Goal: Book appointment/travel/reservation

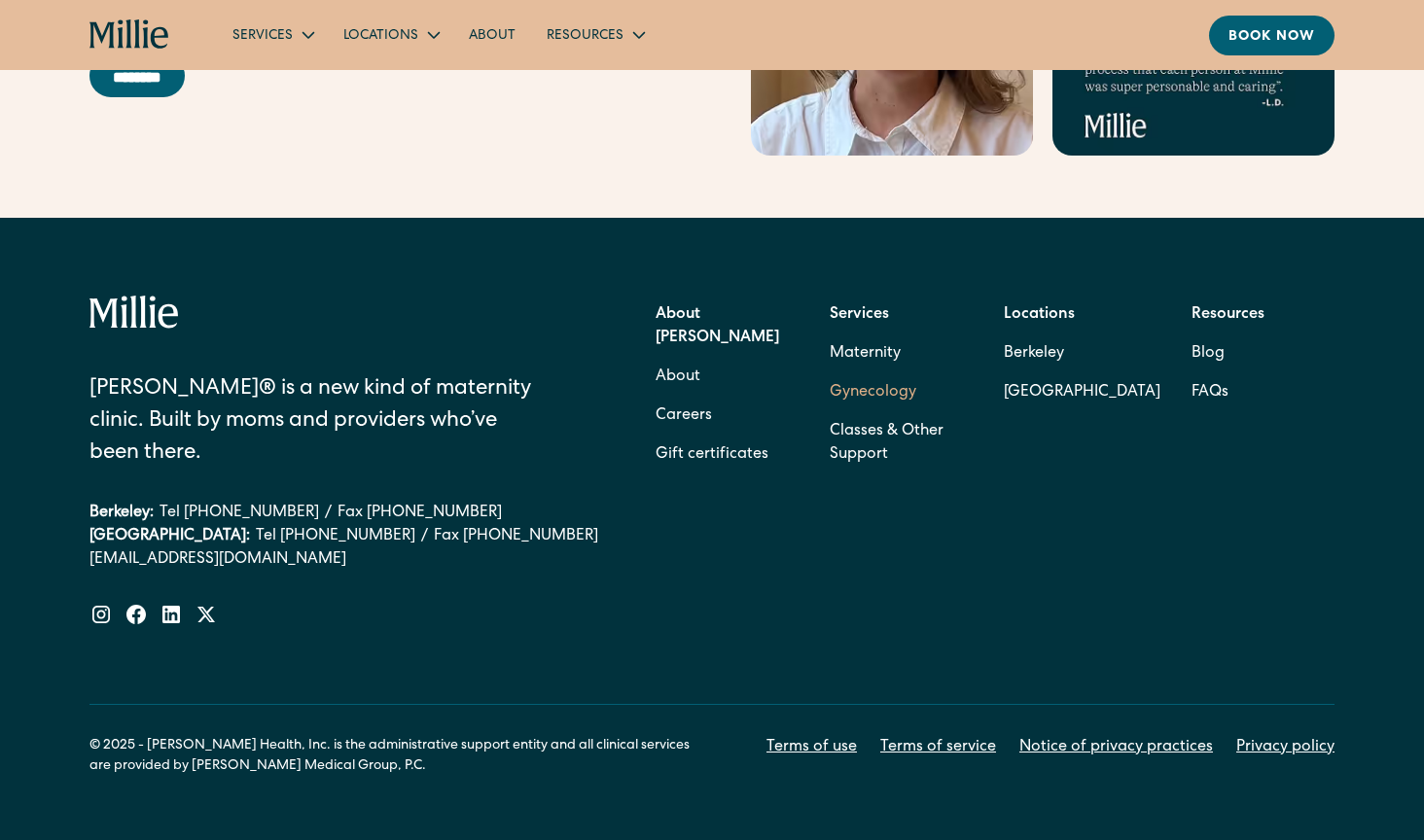
click at [889, 373] on link "Gynecology" at bounding box center [873, 392] width 87 height 39
click at [898, 373] on link "Gynecology" at bounding box center [873, 392] width 87 height 39
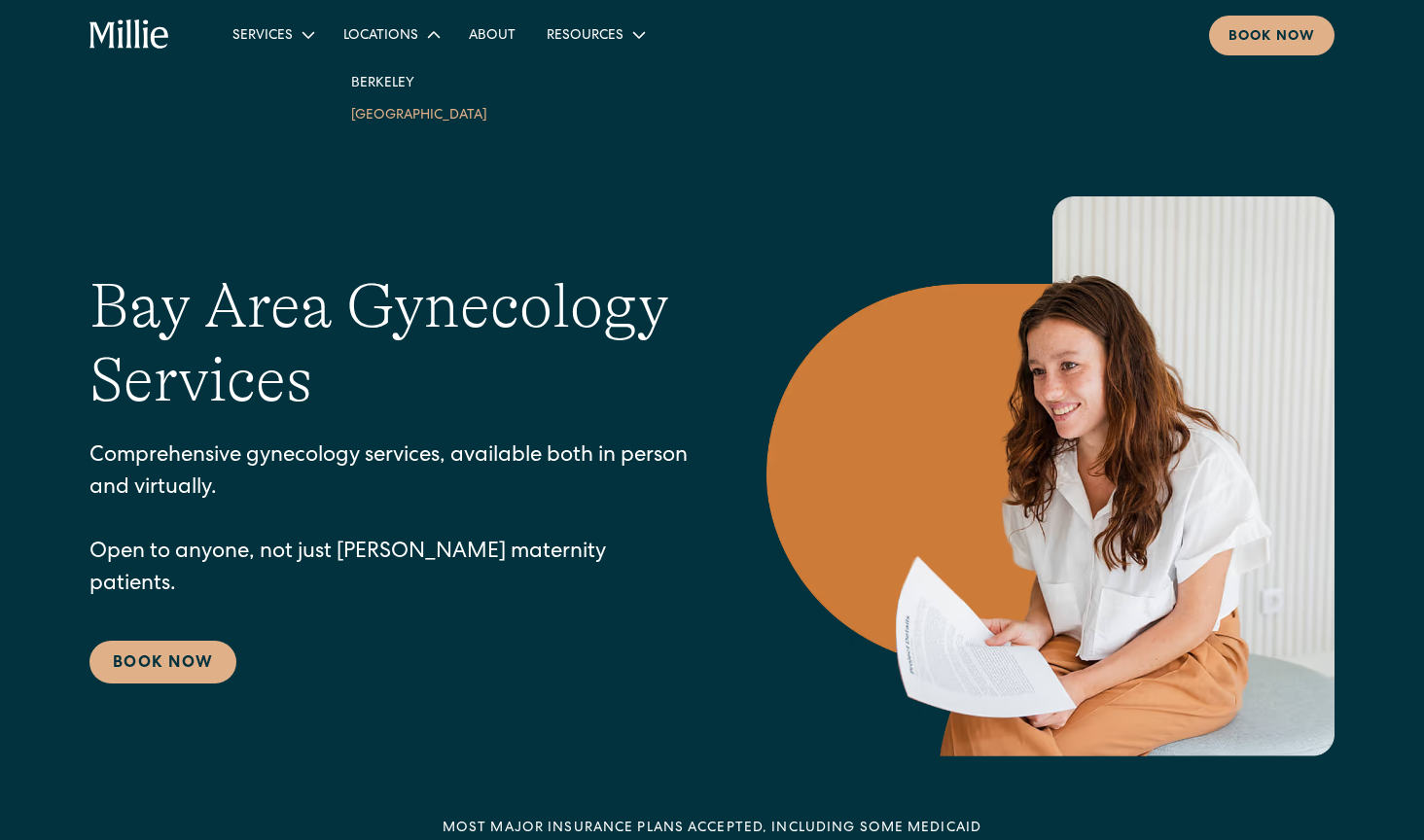
click at [393, 116] on link "[GEOGRAPHIC_DATA]" at bounding box center [419, 114] width 167 height 32
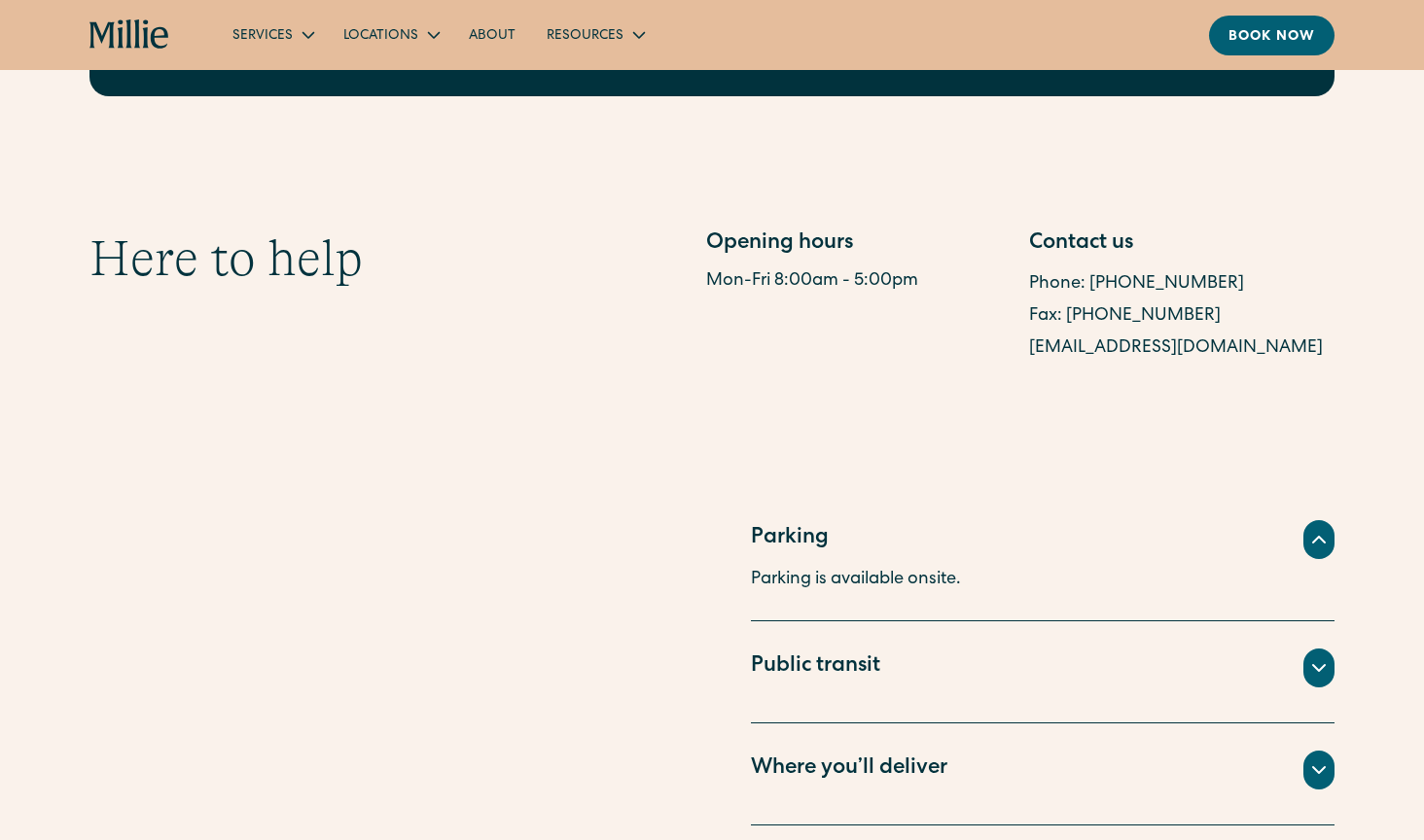
scroll to position [969, 0]
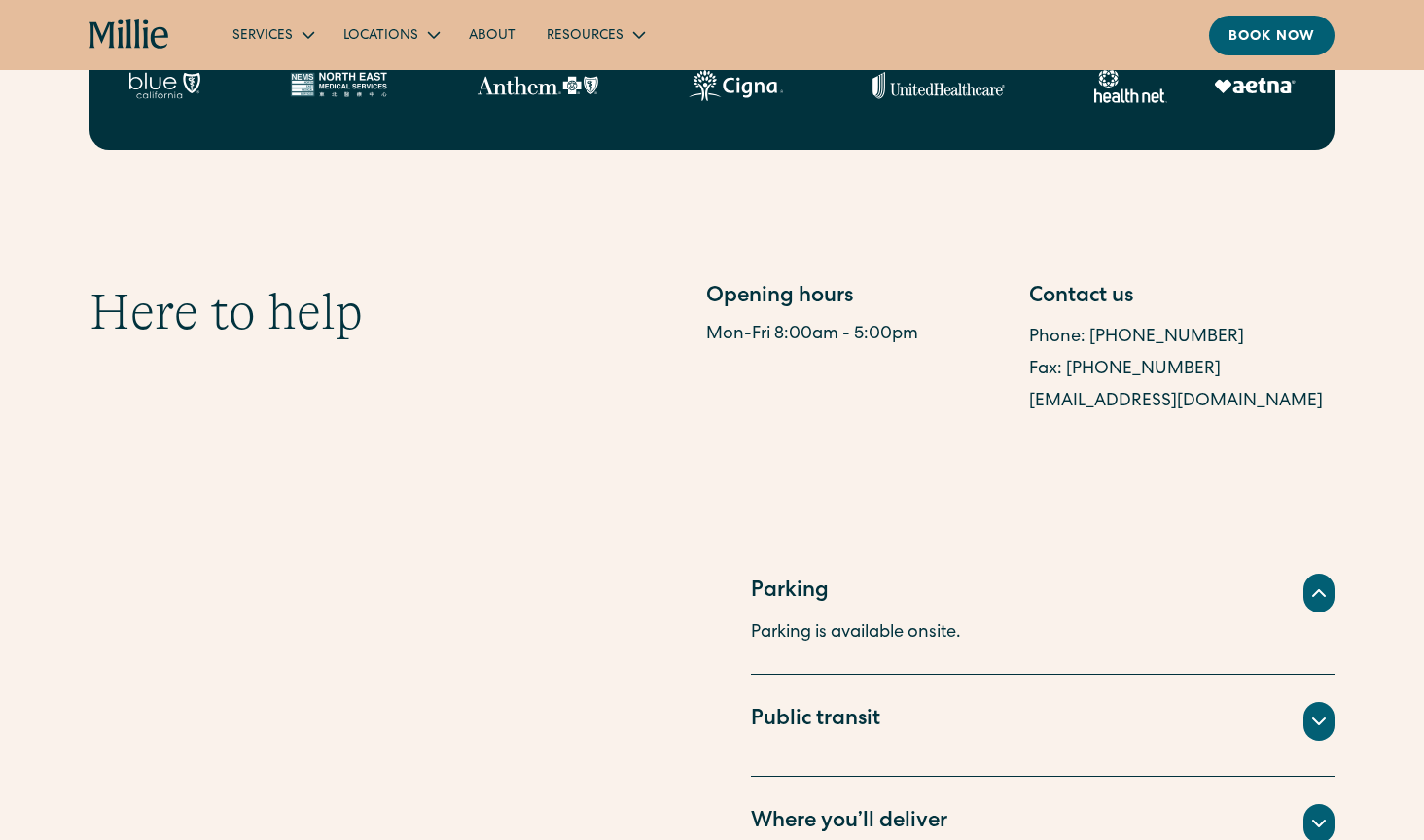
drag, startPoint x: 1302, startPoint y: 331, endPoint x: 1030, endPoint y: 329, distance: 272.3
click at [1030, 386] on div "[EMAIL_ADDRESS][DOMAIN_NAME]" at bounding box center [1181, 402] width 305 height 32
copy link "[EMAIL_ADDRESS][DOMAIN_NAME]"
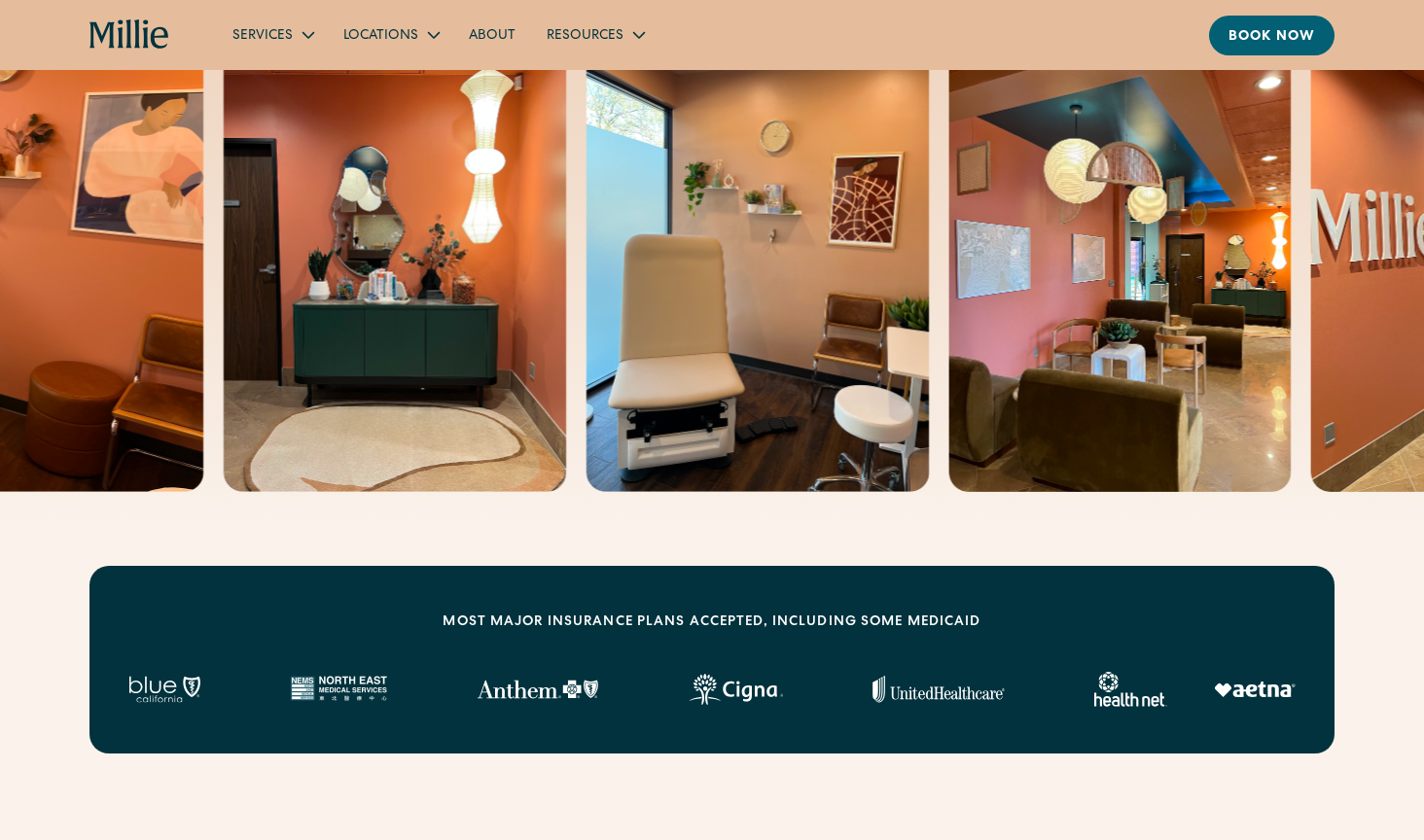
scroll to position [366, 0]
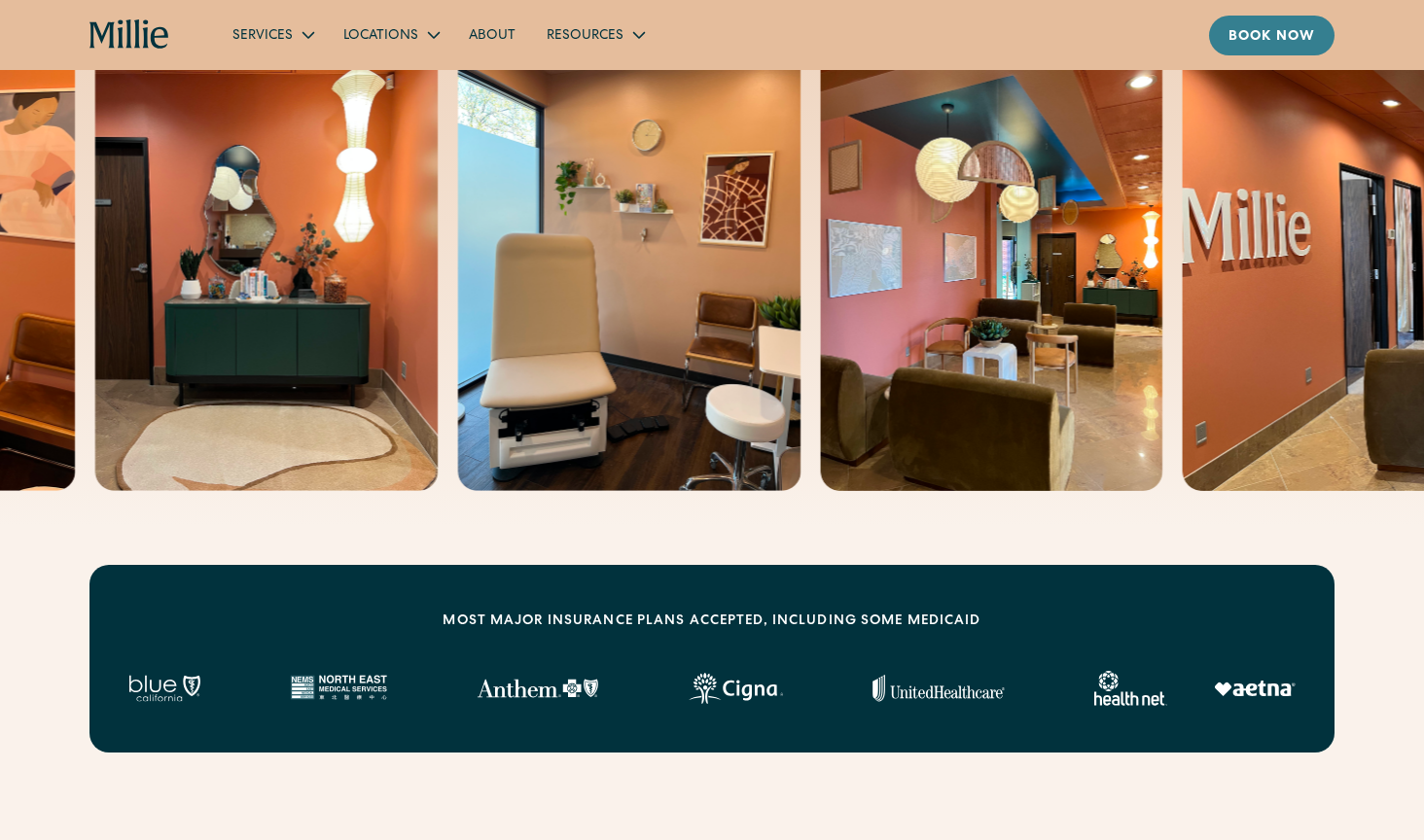
click at [1245, 32] on div "Book now" at bounding box center [1271, 37] width 87 height 20
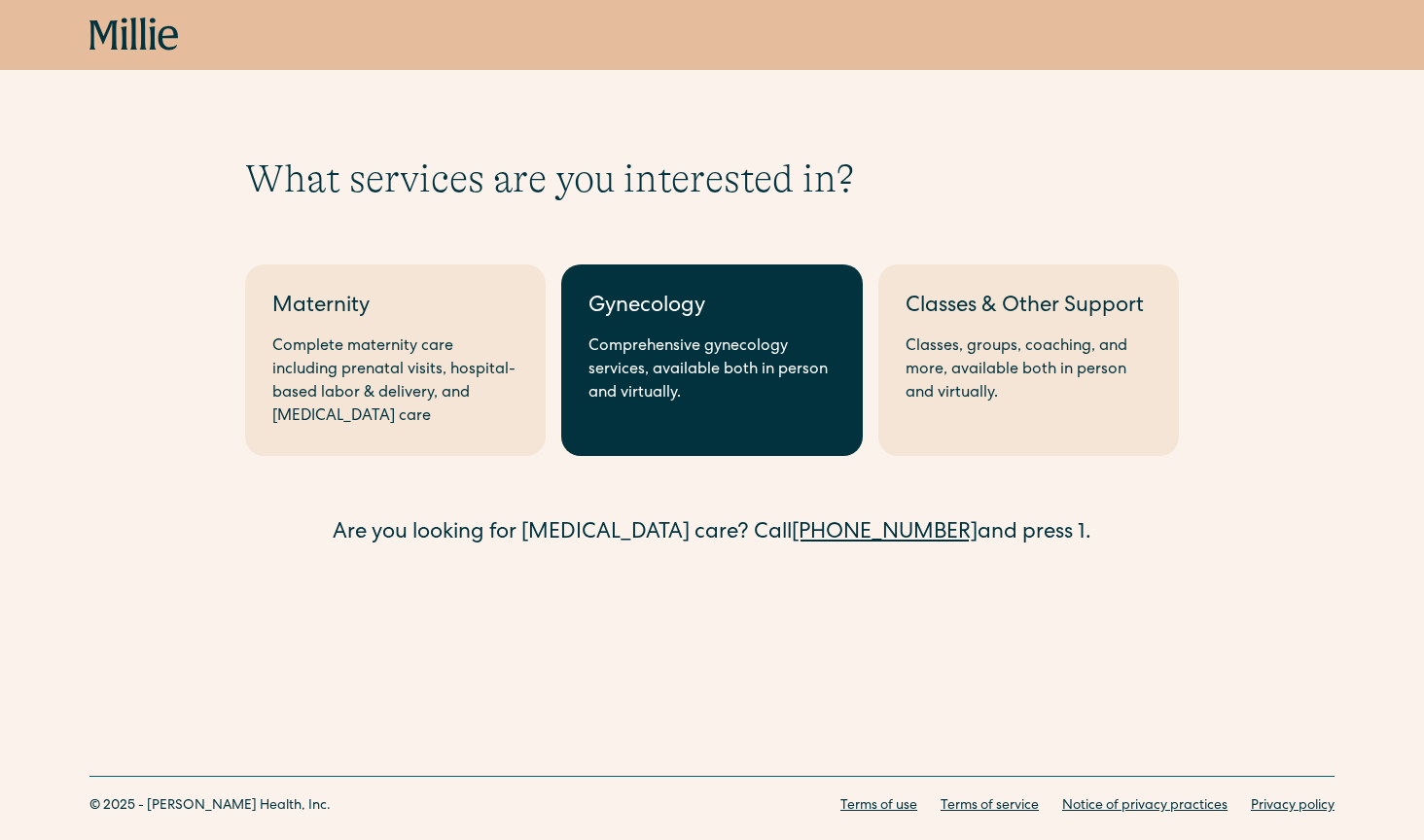
click at [690, 398] on div "Comprehensive gynecology services, available both in person and virtually." at bounding box center [711, 371] width 246 height 70
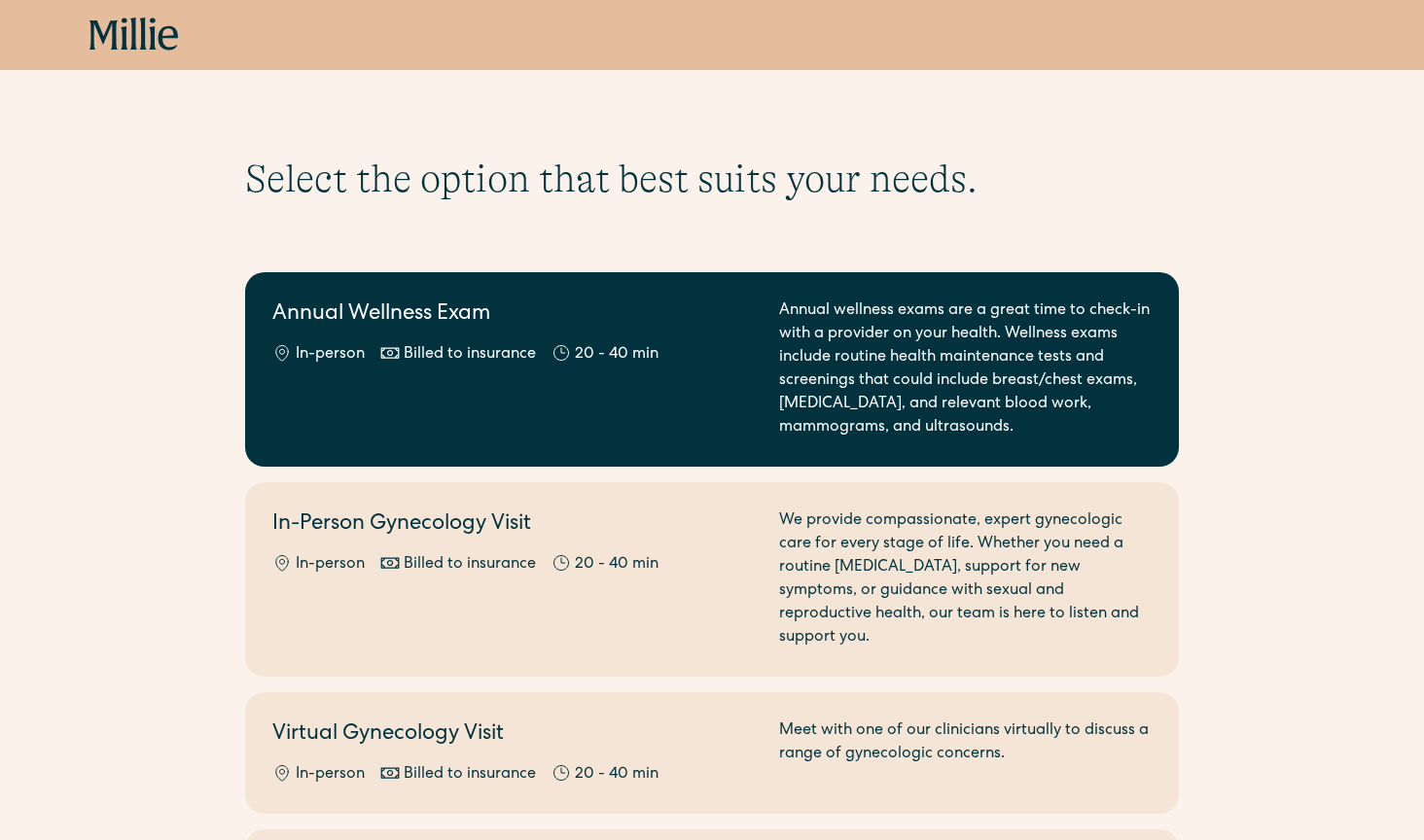
click at [736, 391] on div "Annual Wellness Exam In-person Billed to insurance 20 - 40 min" at bounding box center [513, 370] width 483 height 140
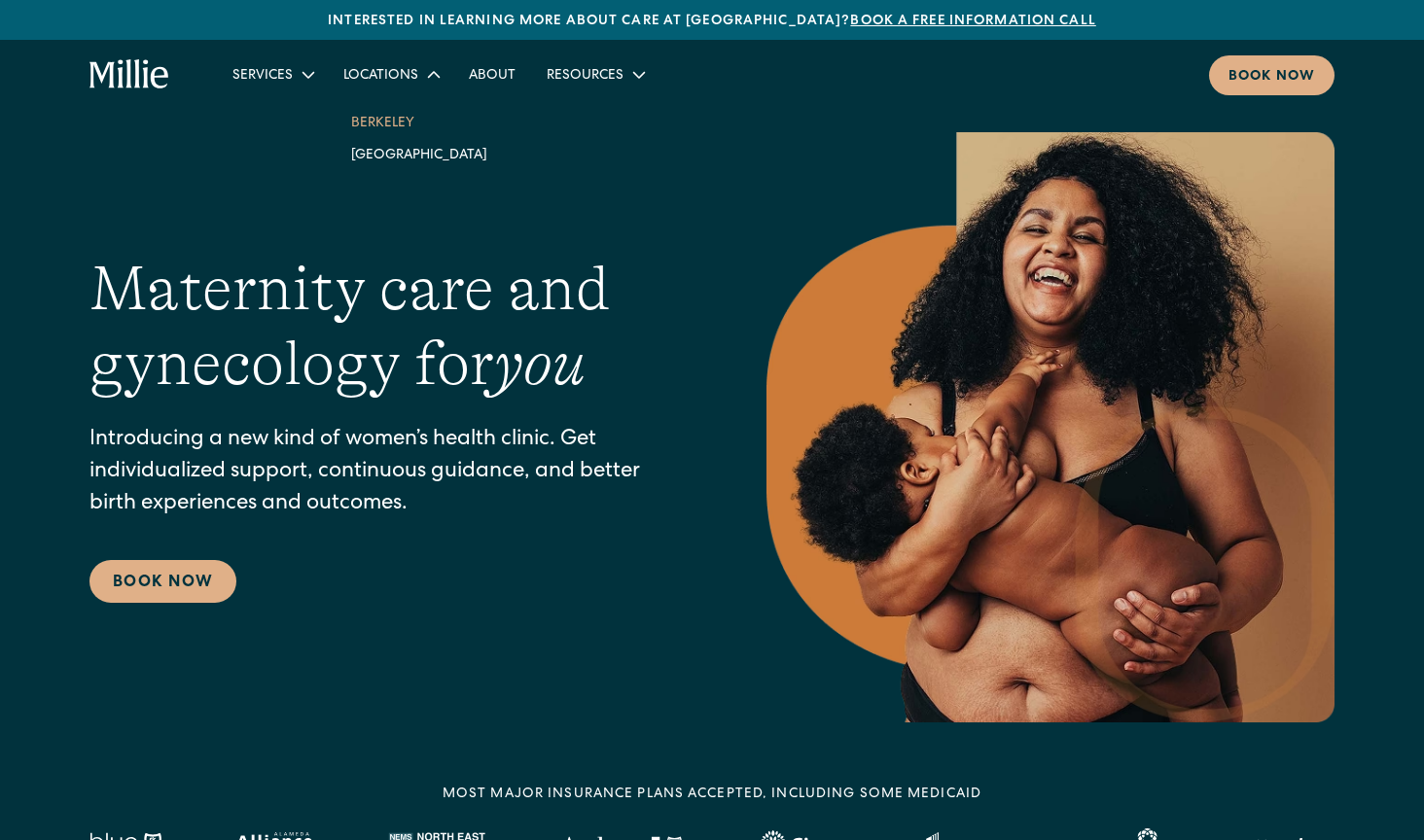
click at [400, 118] on link "Berkeley" at bounding box center [419, 122] width 167 height 32
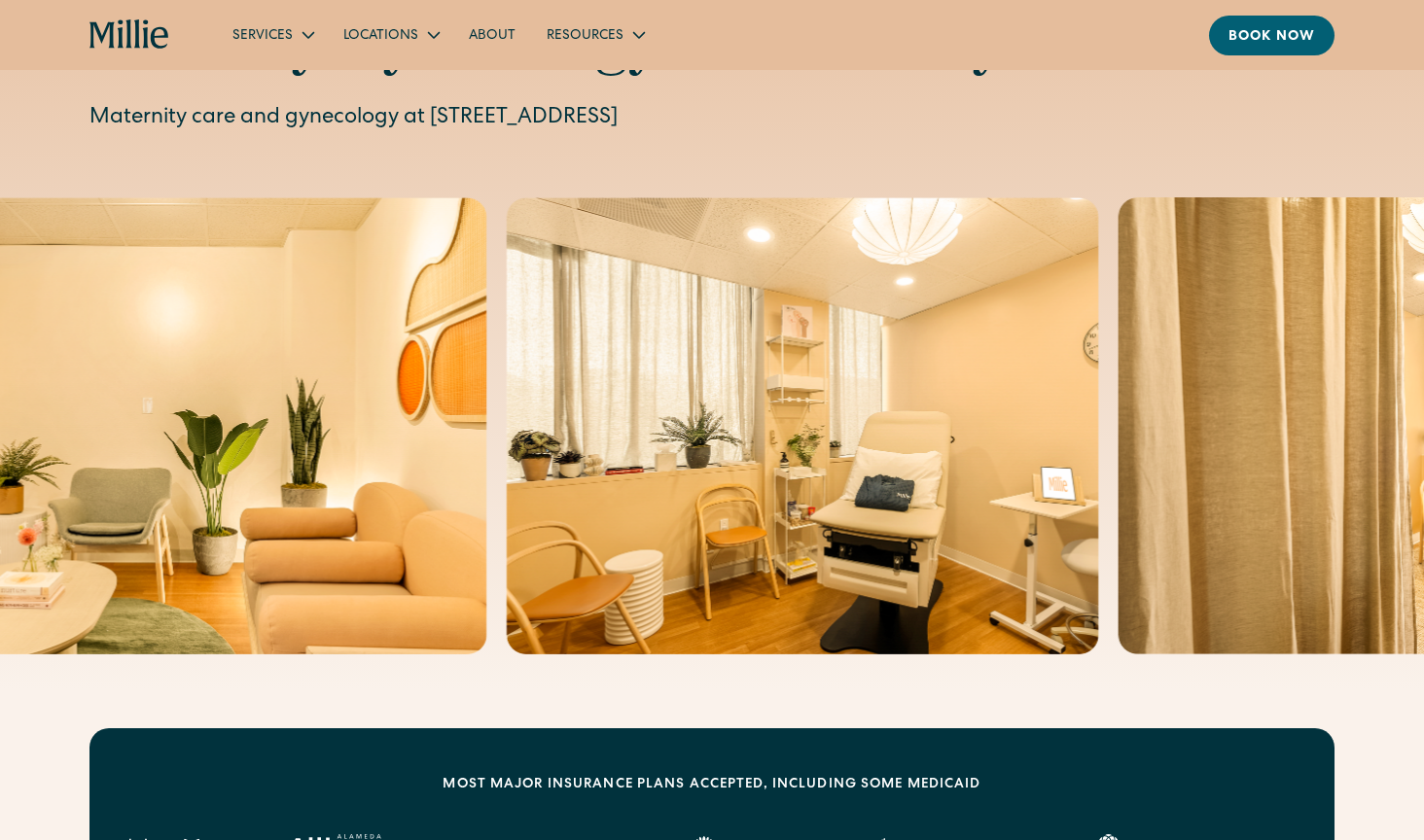
scroll to position [281, 0]
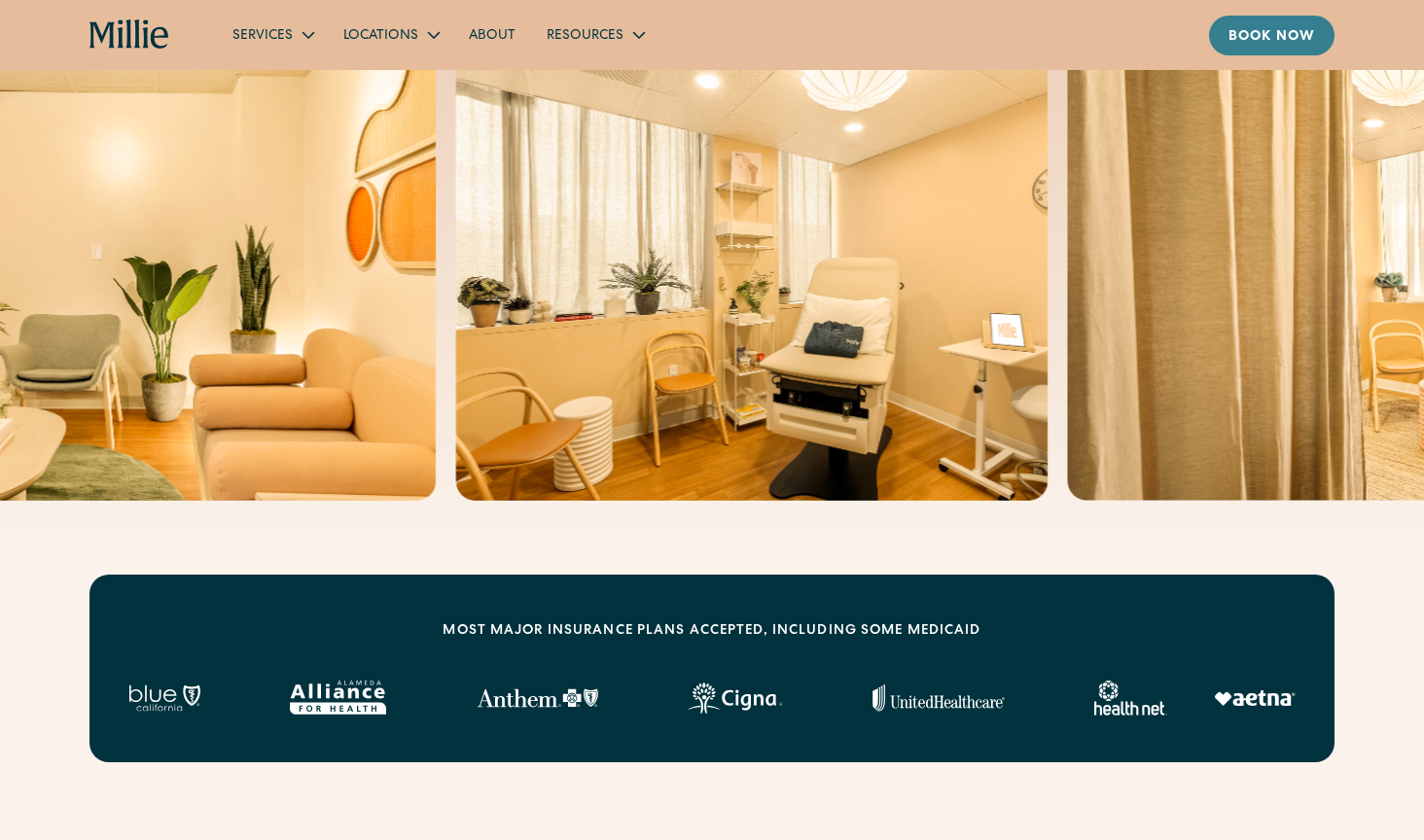
click at [1281, 31] on div "Book now" at bounding box center [1271, 37] width 87 height 20
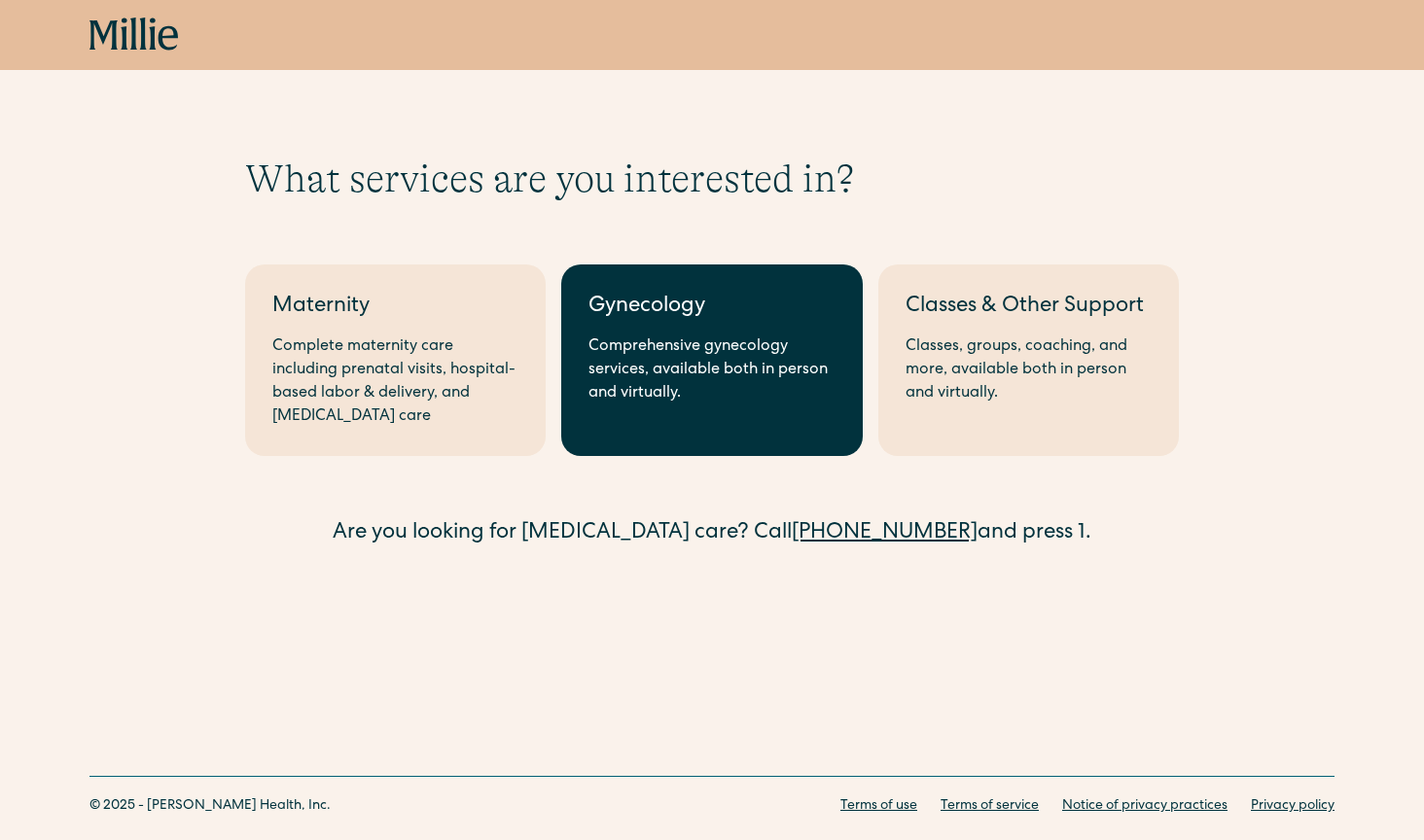
click at [700, 356] on div "Comprehensive gynecology services, available both in person and virtually." at bounding box center [711, 371] width 246 height 70
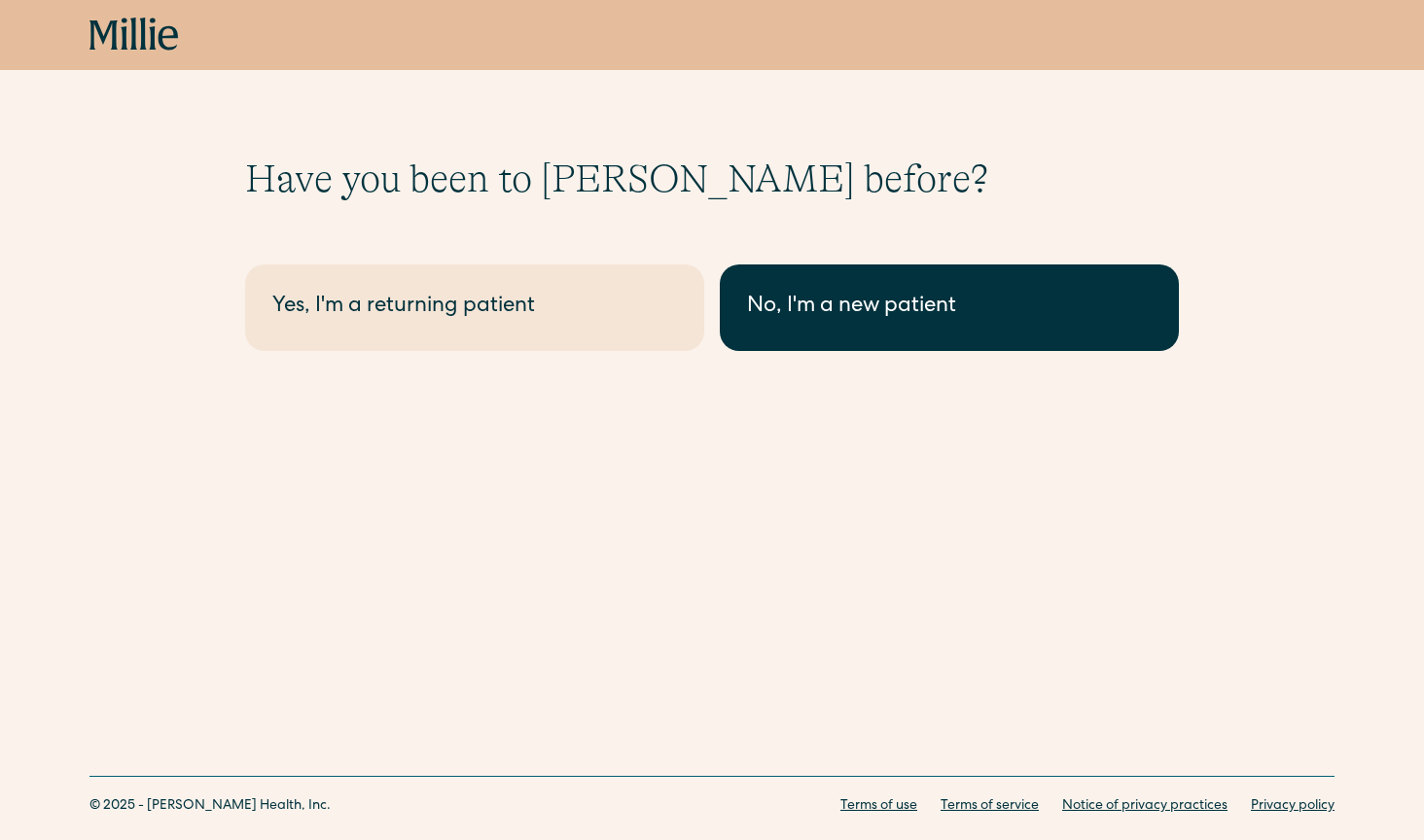
click at [805, 318] on div "No, I'm a new patient" at bounding box center [949, 308] width 405 height 32
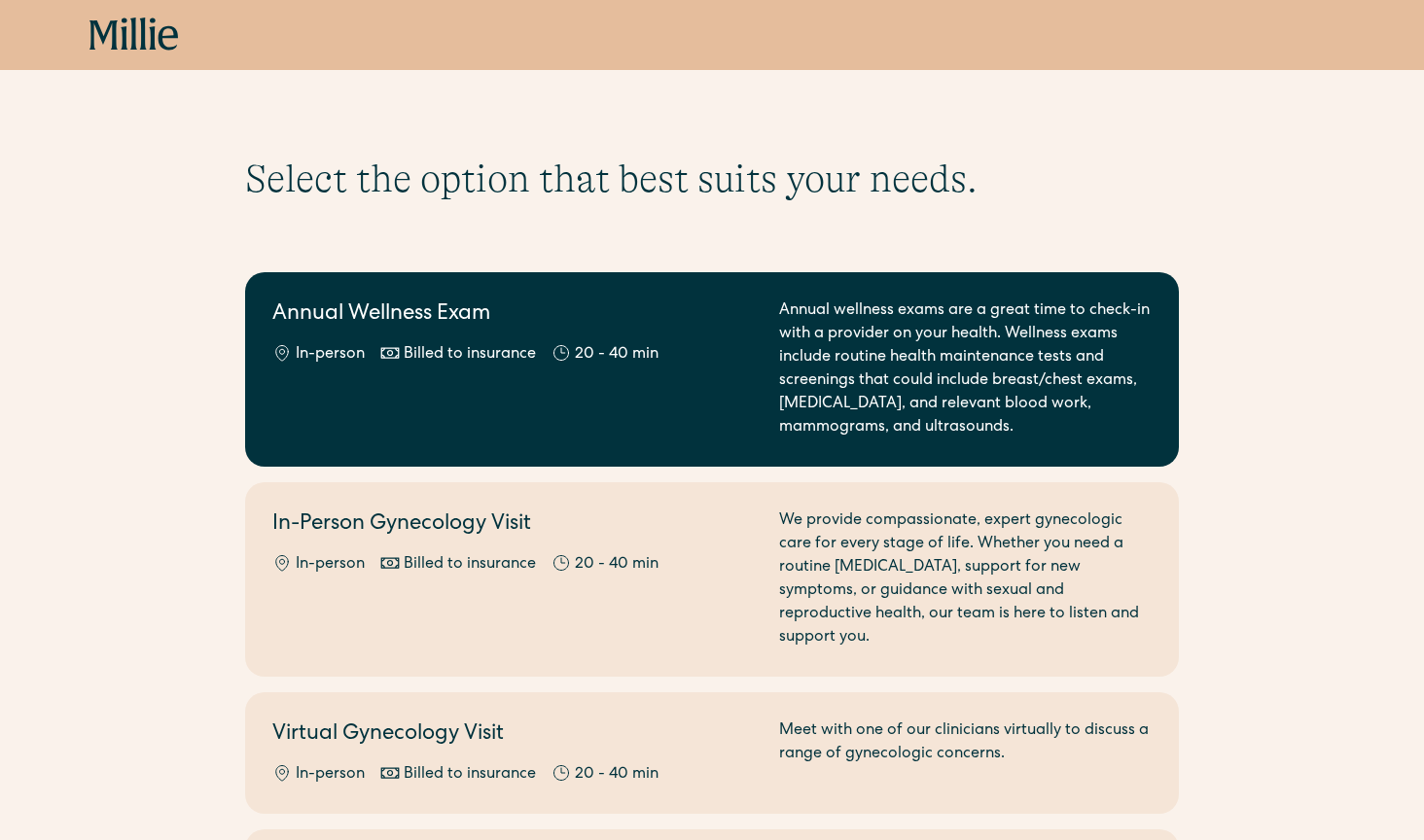
click at [591, 381] on div "Annual Wellness Exam In-person Billed to insurance 20 - 40 min" at bounding box center [513, 370] width 483 height 140
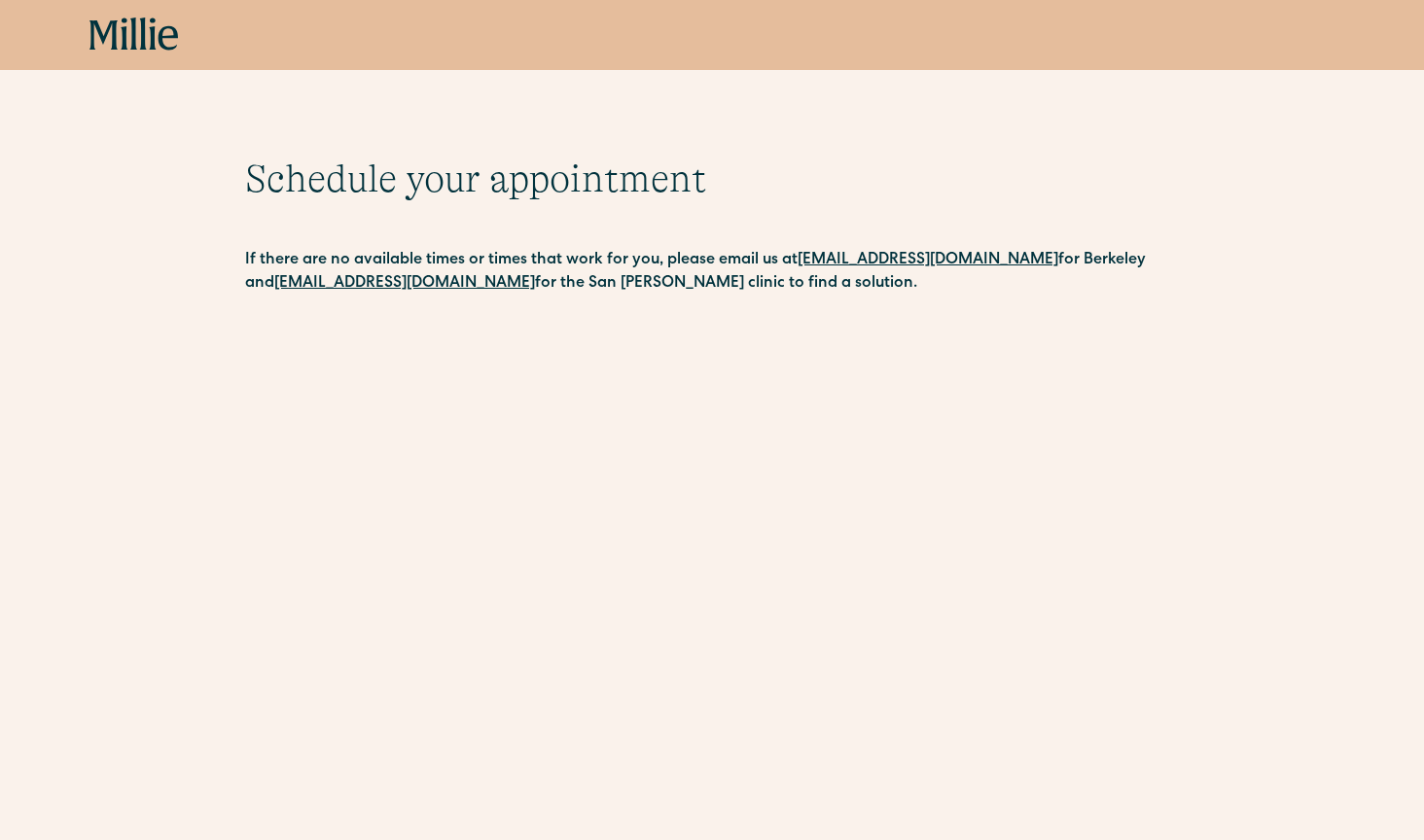
drag, startPoint x: 1041, startPoint y: 258, endPoint x: 799, endPoint y: 258, distance: 241.2
click at [799, 258] on p "If there are no available times or times that work for you, please email us at …" at bounding box center [712, 272] width 934 height 47
copy p "[EMAIL_ADDRESS][DOMAIN_NAME]"
